Goal: Information Seeking & Learning: Check status

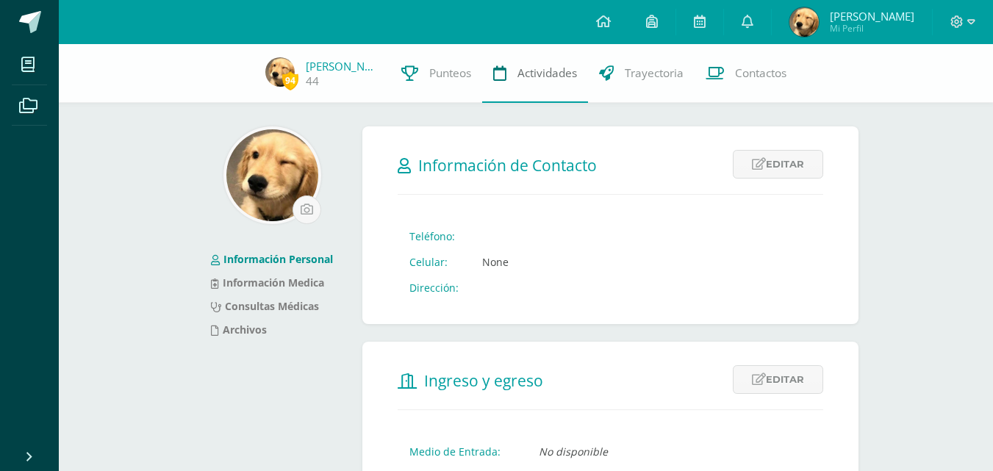
click at [542, 70] on span "Actividades" at bounding box center [547, 72] width 60 height 15
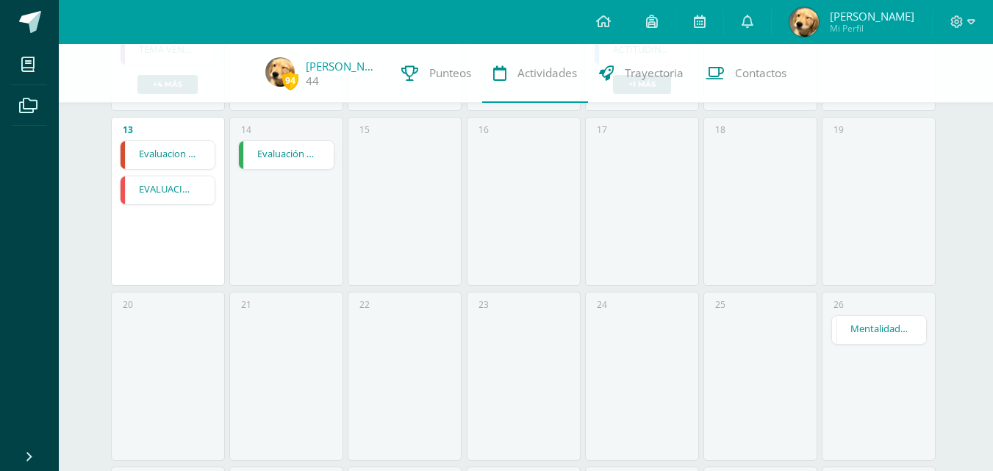
scroll to position [515, 0]
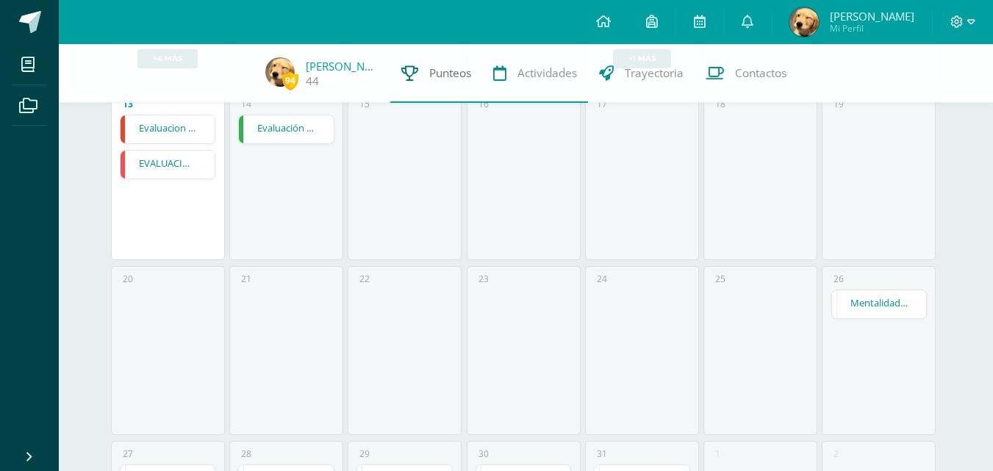
click at [462, 95] on link "Punteos" at bounding box center [436, 73] width 92 height 59
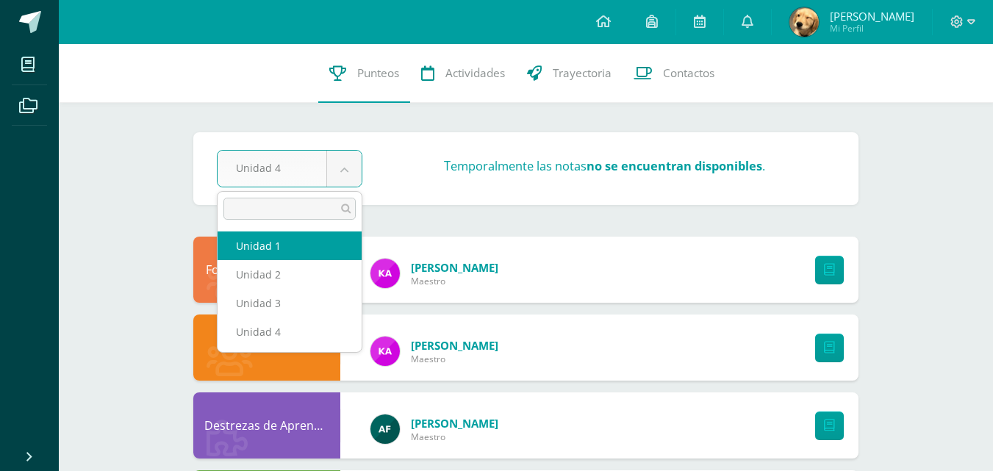
select select "Unidad 1"
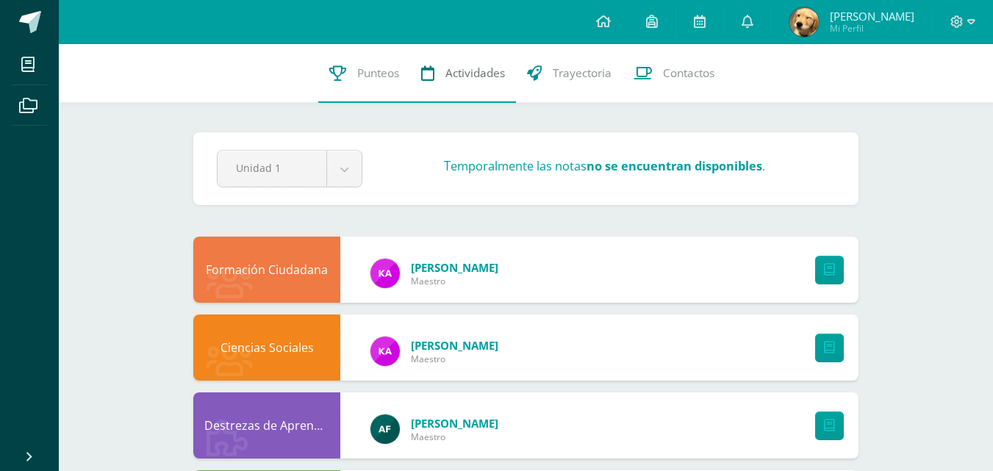
click at [455, 54] on link "Actividades" at bounding box center [463, 73] width 106 height 59
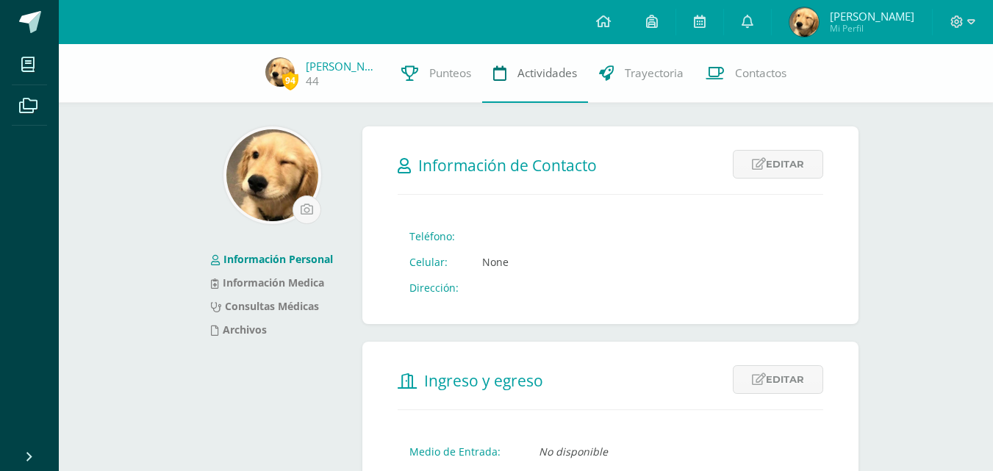
click at [533, 74] on span "Actividades" at bounding box center [547, 72] width 60 height 15
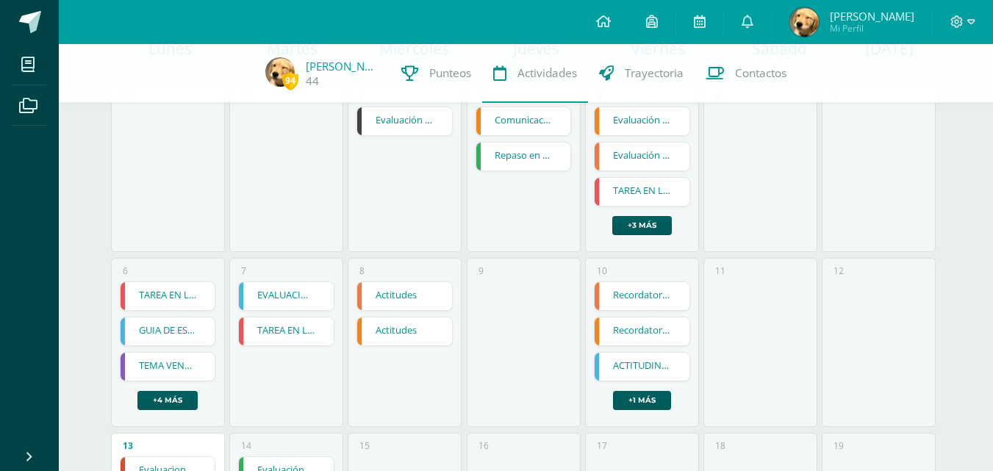
scroll to position [368, 0]
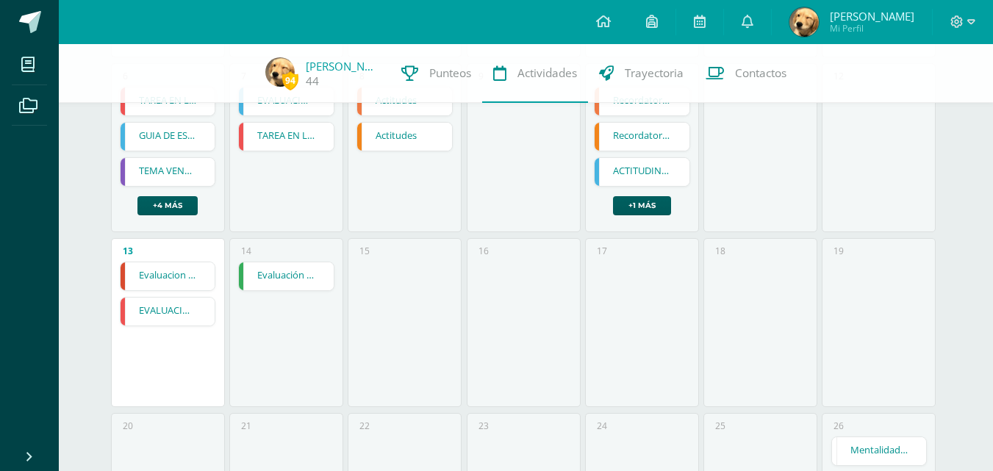
click at [283, 282] on link "Evaluación final" at bounding box center [286, 276] width 95 height 28
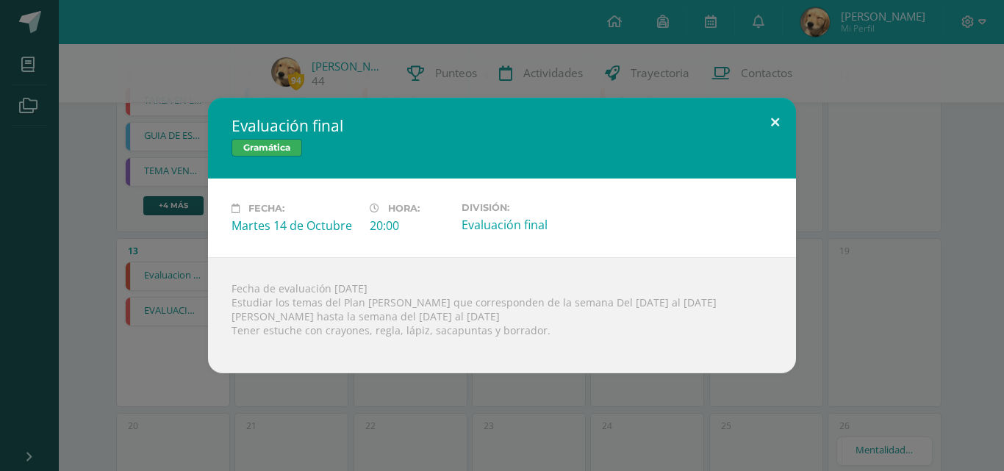
click at [773, 129] on button at bounding box center [775, 123] width 42 height 50
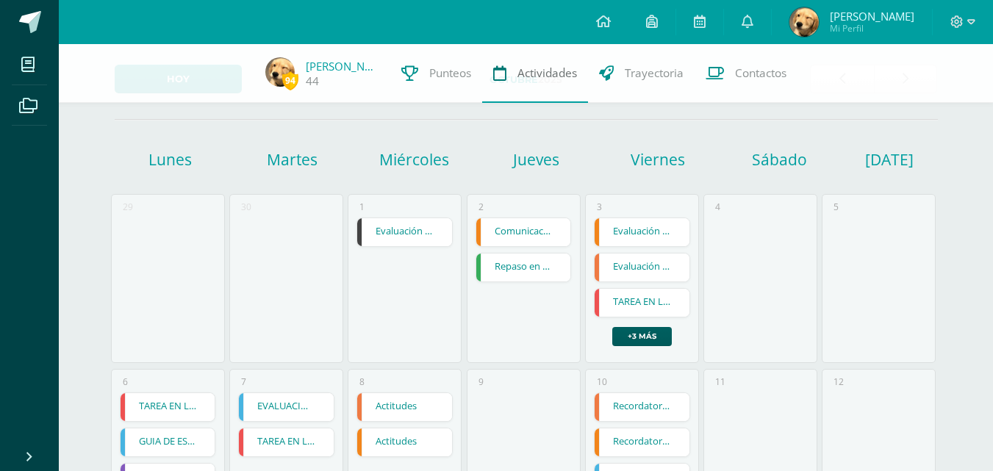
scroll to position [0, 0]
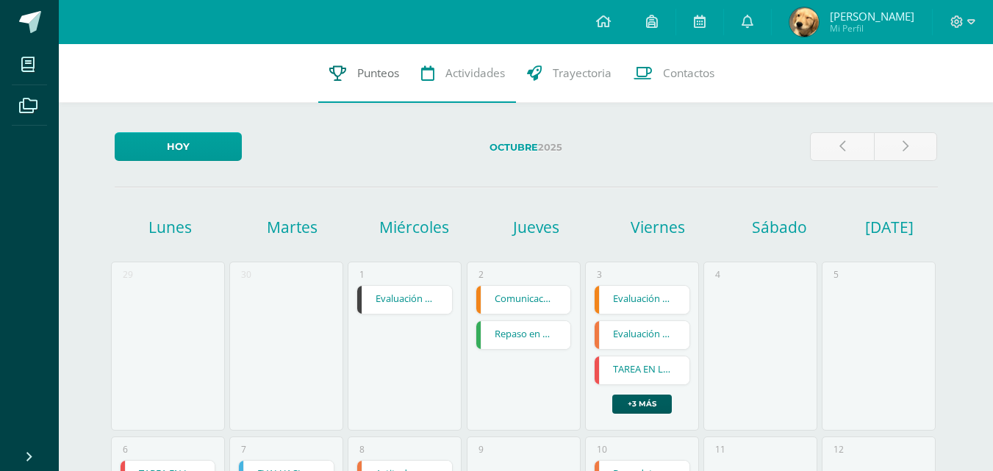
click at [350, 62] on link "Punteos" at bounding box center [364, 73] width 92 height 59
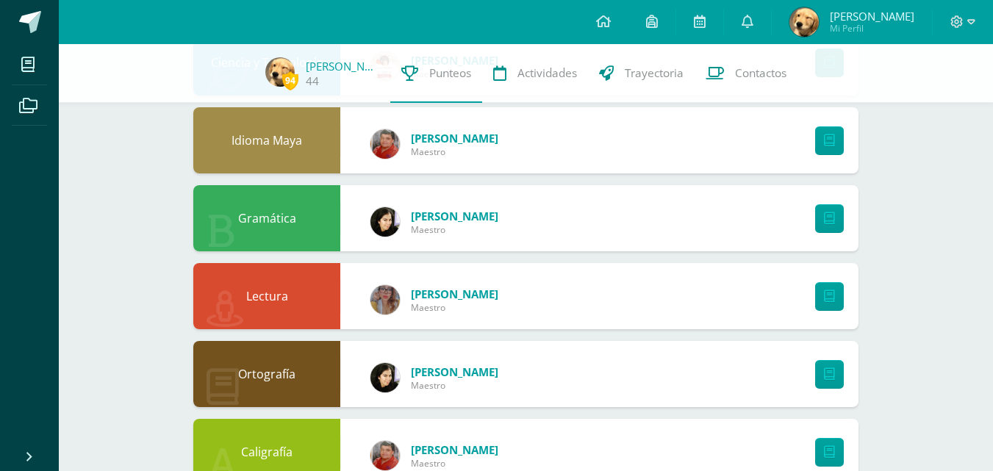
scroll to position [877, 0]
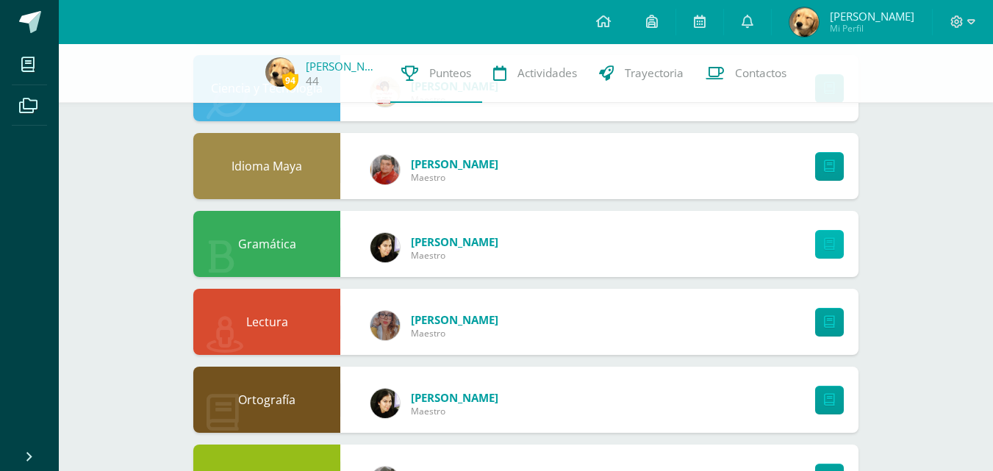
click at [835, 248] on link at bounding box center [829, 244] width 29 height 29
